Goal: Information Seeking & Learning: Learn about a topic

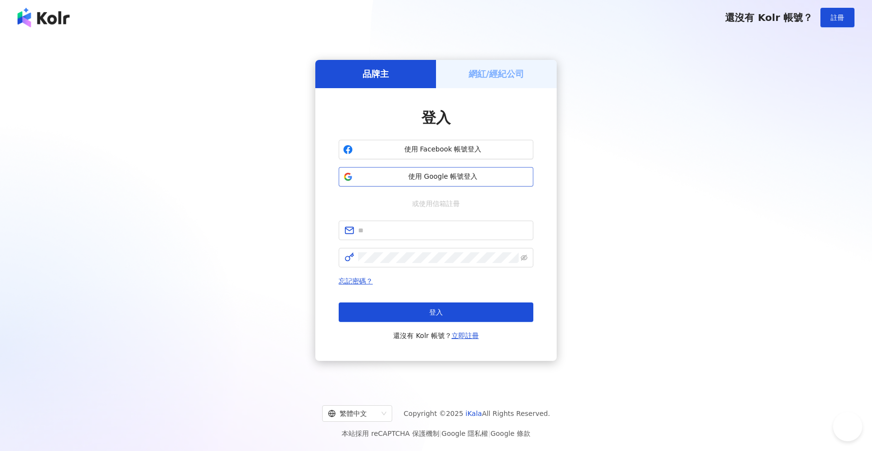
click at [445, 182] on button "使用 Google 帳號登入" at bounding box center [436, 176] width 195 height 19
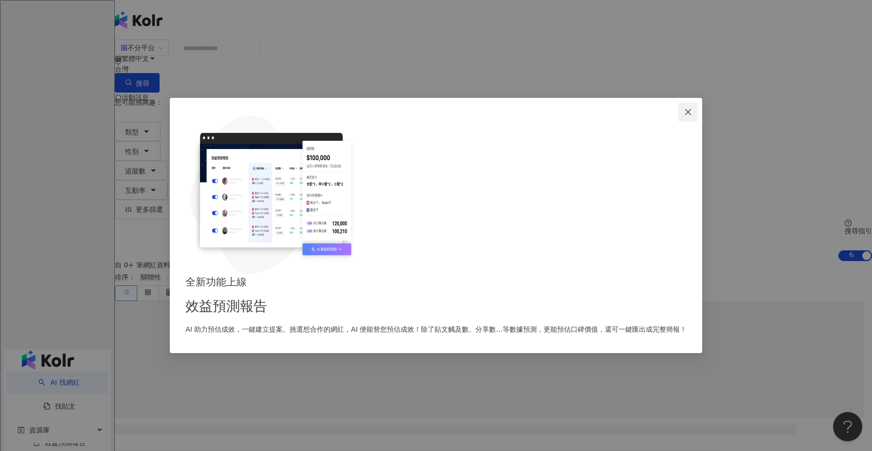
click at [678, 122] on button "Close" at bounding box center [687, 111] width 19 height 19
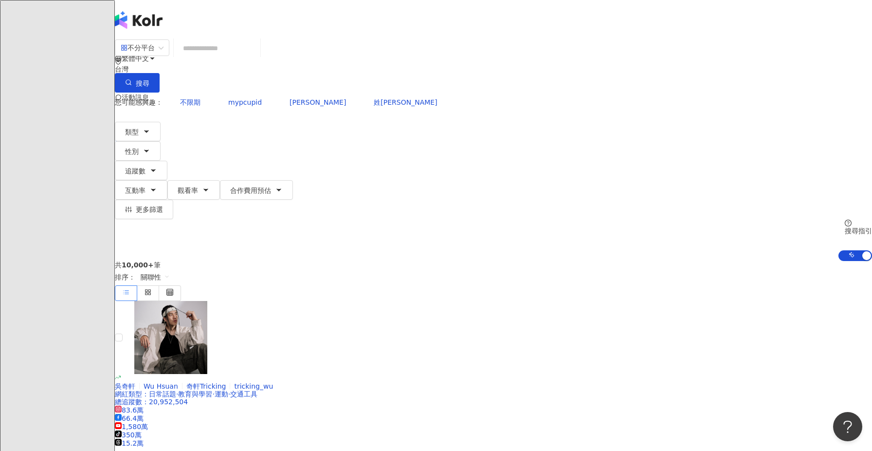
click at [256, 55] on input "search" at bounding box center [217, 48] width 79 height 18
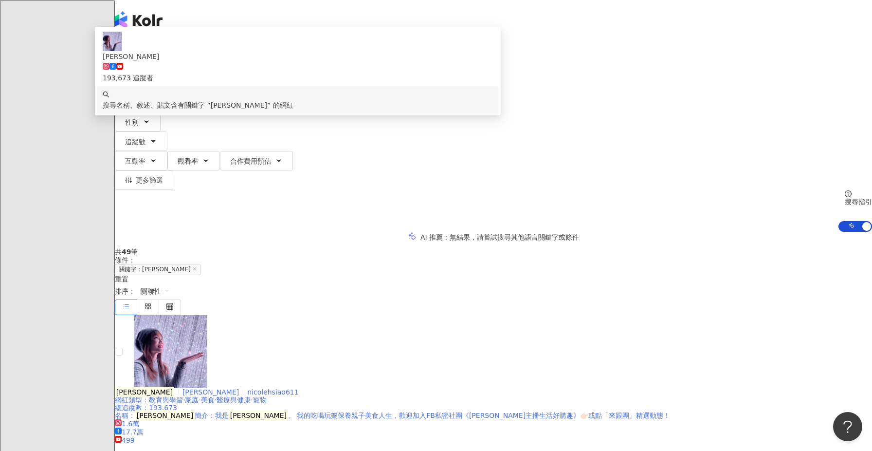
type input "***"
click at [182, 388] on span "[PERSON_NAME]" at bounding box center [149, 392] width 68 height 8
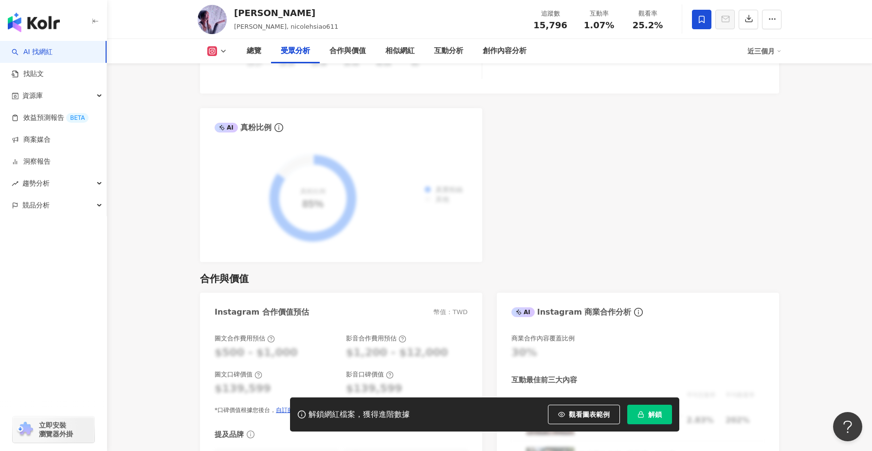
scroll to position [867, 0]
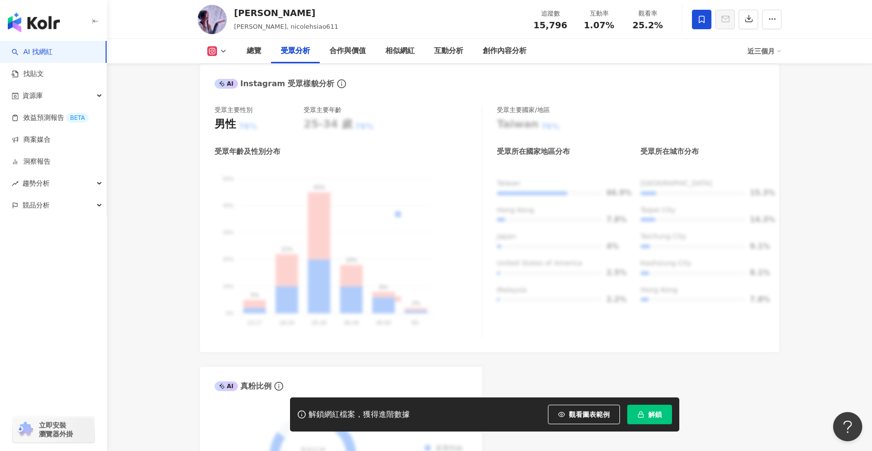
click at [652, 417] on span "解鎖" at bounding box center [655, 414] width 14 height 8
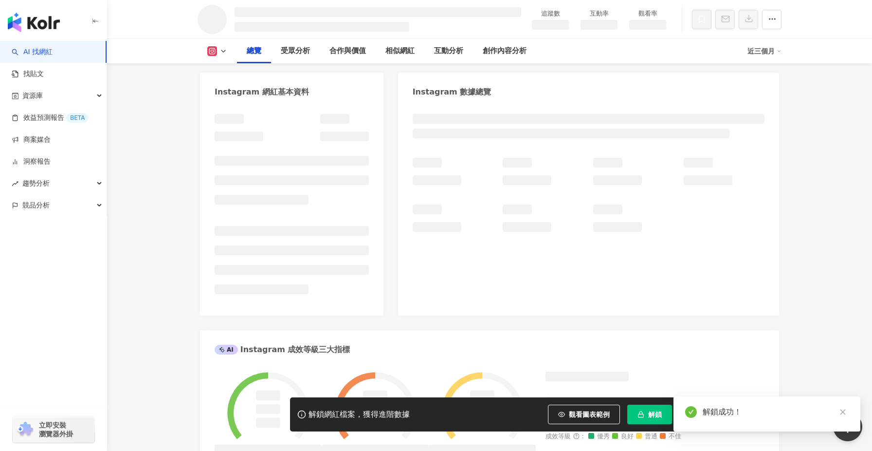
scroll to position [56, 0]
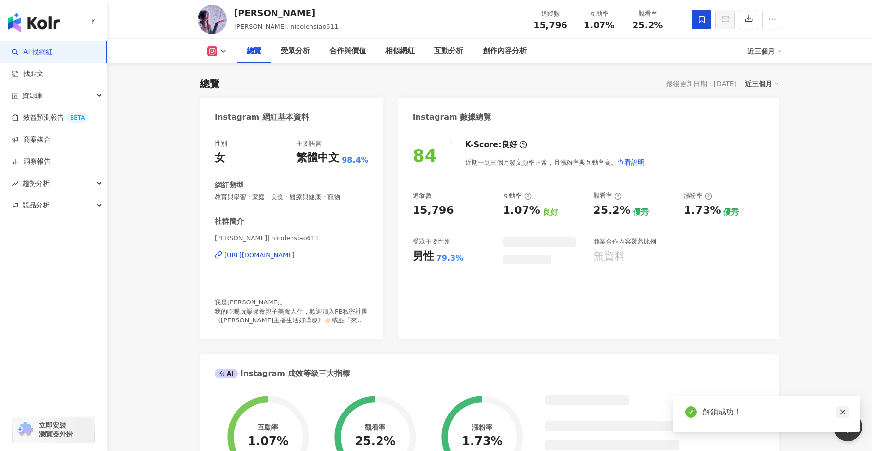
click at [844, 412] on icon "close" at bounding box center [842, 411] width 7 height 7
click at [839, 413] on icon "close" at bounding box center [842, 411] width 7 height 7
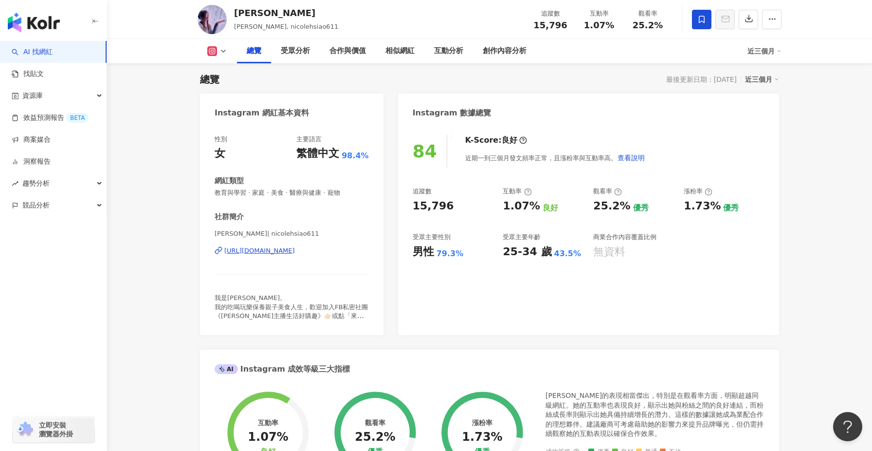
scroll to position [61, 0]
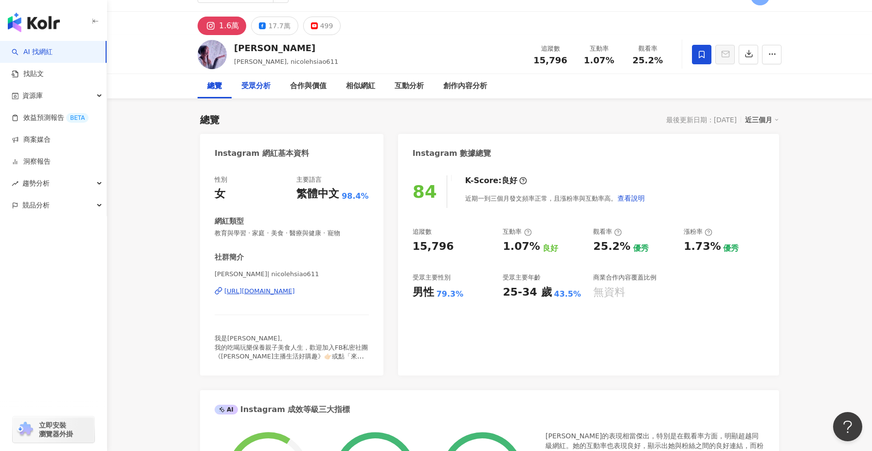
scroll to position [27, 0]
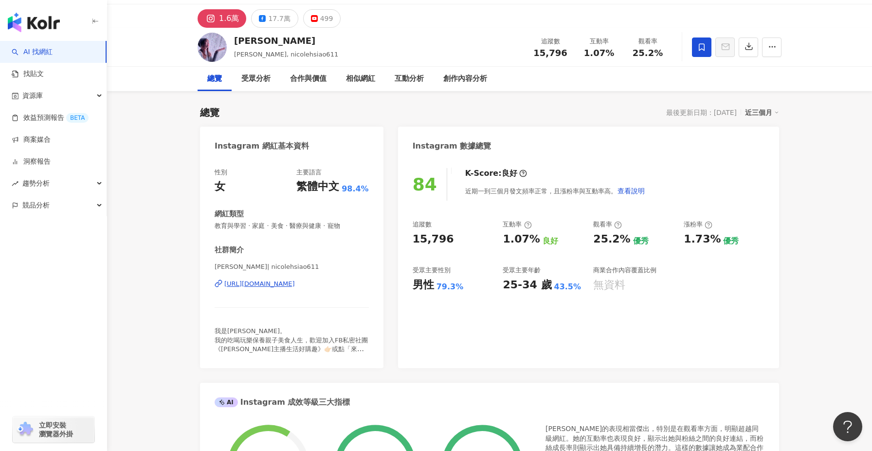
click at [294, 16] on div "1.6萬 17.7萬 499" at bounding box center [269, 18] width 143 height 18
click at [273, 16] on div "17.7萬" at bounding box center [279, 19] width 22 height 14
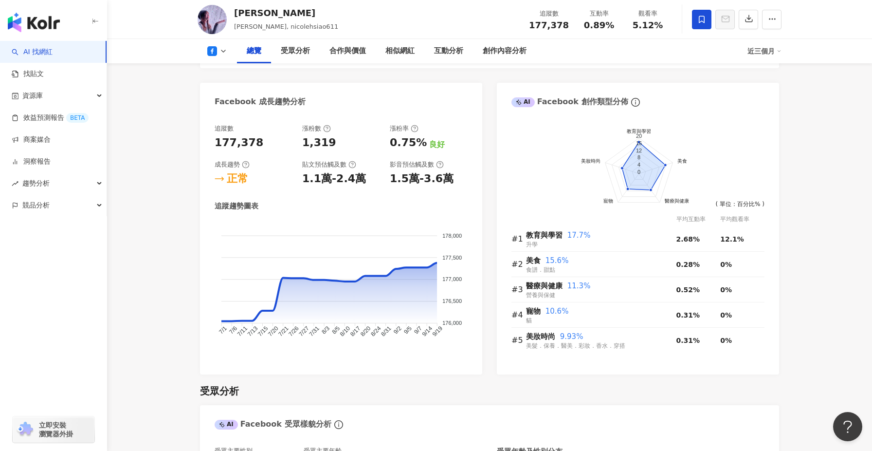
scroll to position [487, 0]
